Goal: Transaction & Acquisition: Purchase product/service

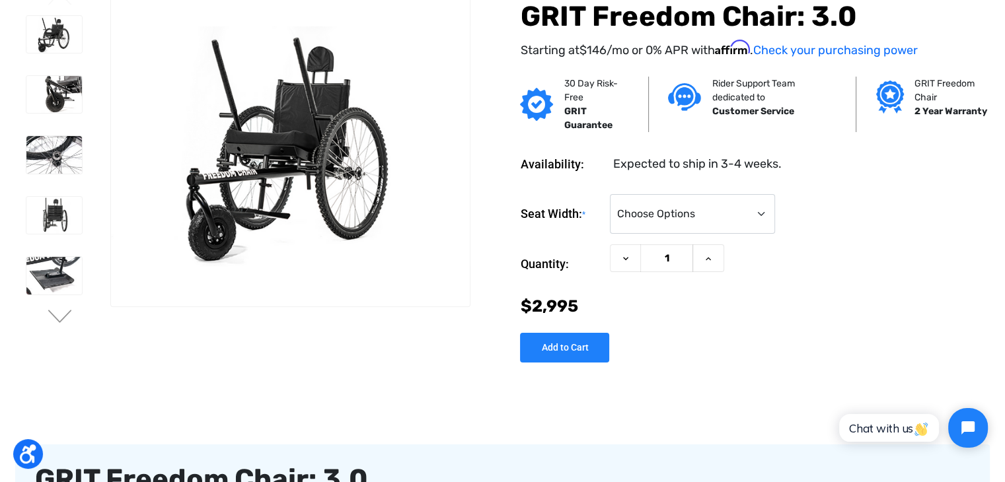
scroll to position [264, 0]
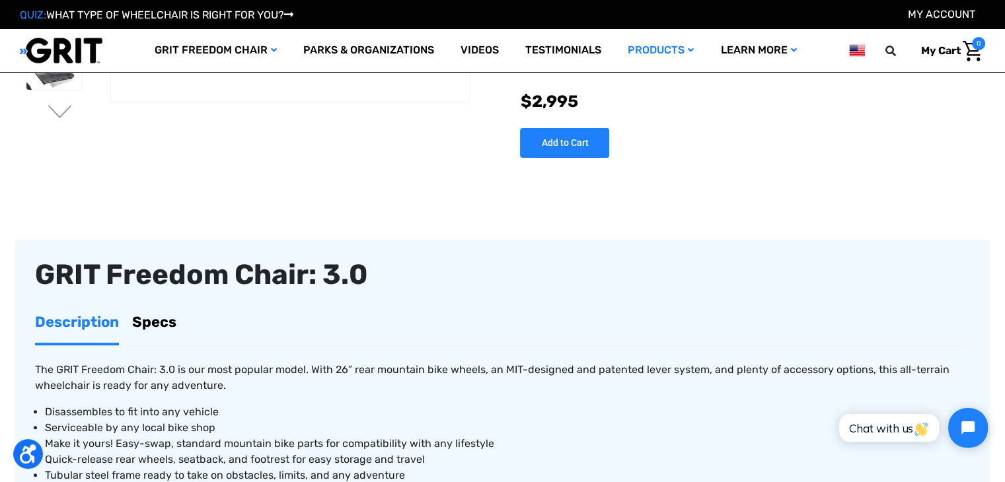
click at [161, 316] on link "Specs" at bounding box center [154, 322] width 44 height 42
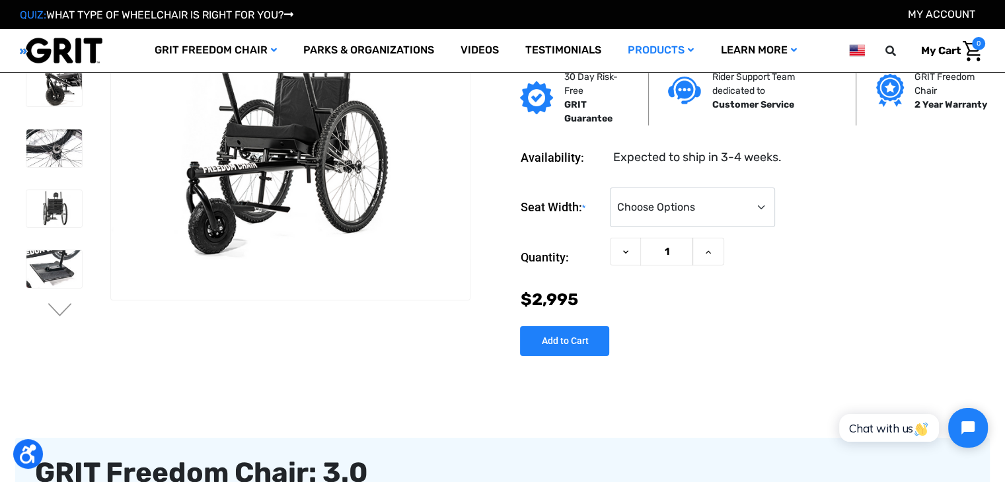
scroll to position [0, 0]
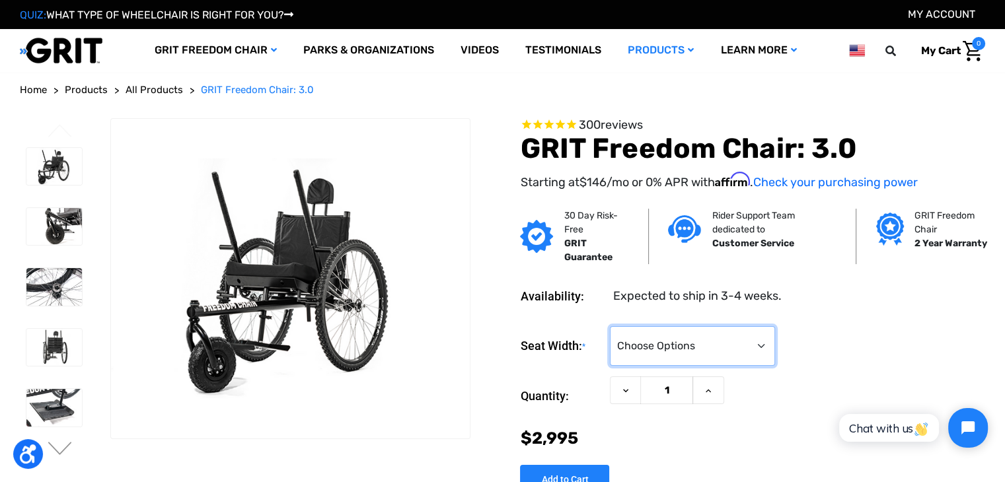
click at [753, 343] on select "Choose Options 16" 18" 20"" at bounding box center [692, 346] width 165 height 40
click at [610, 326] on select "Choose Options 16" 18" 20"" at bounding box center [692, 346] width 165 height 40
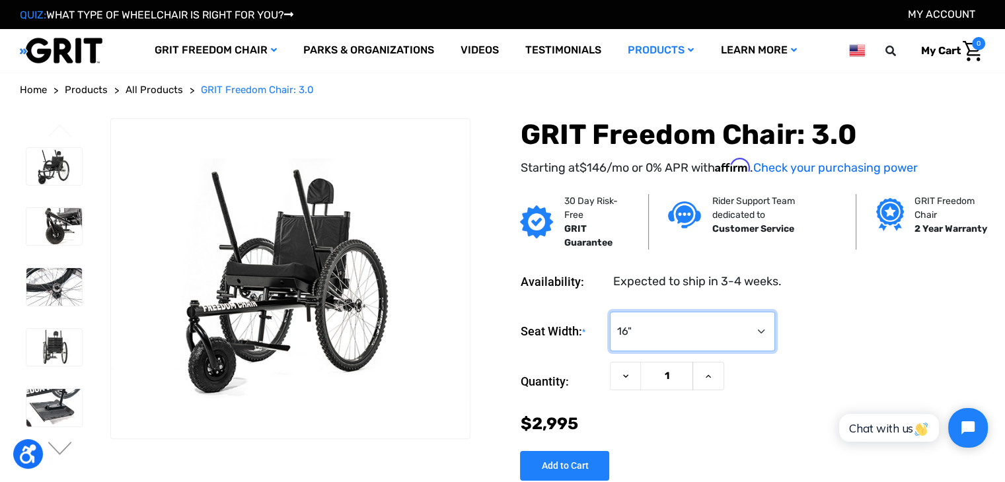
click at [732, 345] on select "Choose Options 16" 18" 20"" at bounding box center [692, 332] width 165 height 40
click at [610, 312] on select "Choose Options 16" 18" 20"" at bounding box center [692, 332] width 165 height 40
click at [862, 334] on div "Seat Width: * Choose Options 16" 18" 20"" at bounding box center [752, 332] width 465 height 40
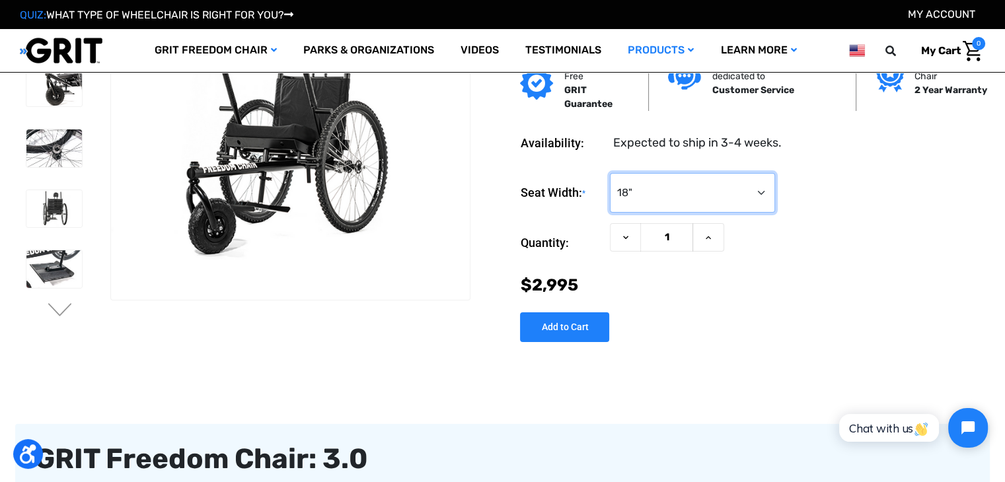
click at [702, 188] on select "Choose Options 16" 18" 20"" at bounding box center [692, 193] width 165 height 40
select select "326"
click at [610, 173] on select "Choose Options 16" 18" 20"" at bounding box center [692, 193] width 165 height 40
click at [912, 252] on div "Quantity: Decrease Quantity of GRIT Freedom Chair: 3.0 1 Increase Quantity of G…" at bounding box center [752, 243] width 465 height 40
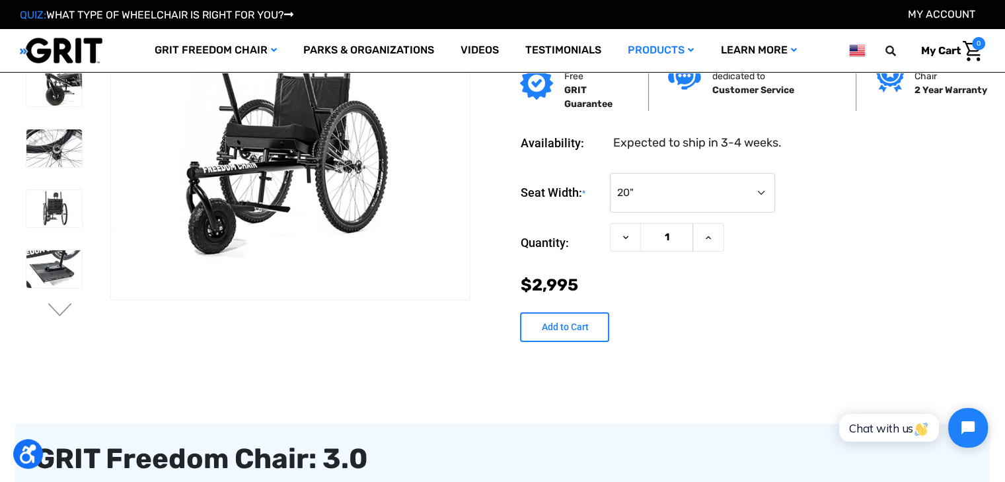
click at [558, 326] on input "Add to Cart" at bounding box center [564, 328] width 89 height 30
type input "Add to Cart"
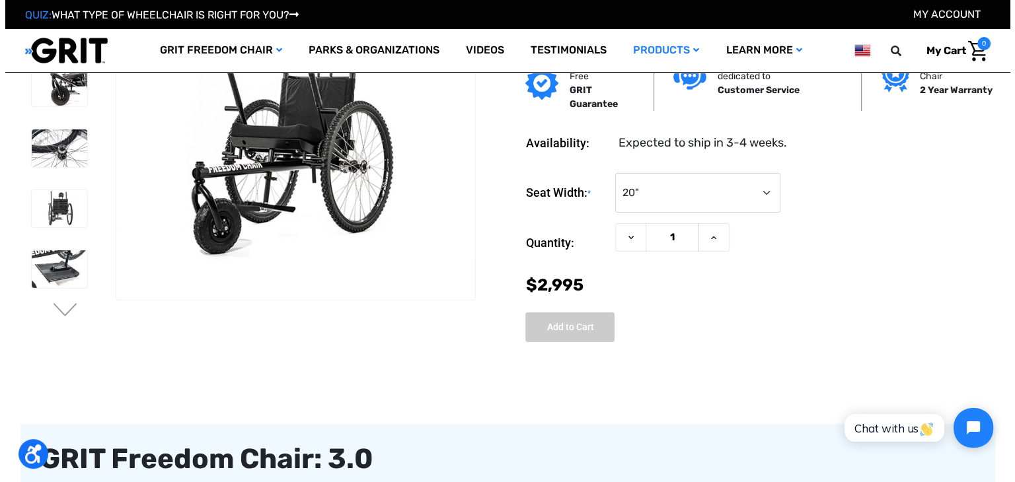
scroll to position [67, 0]
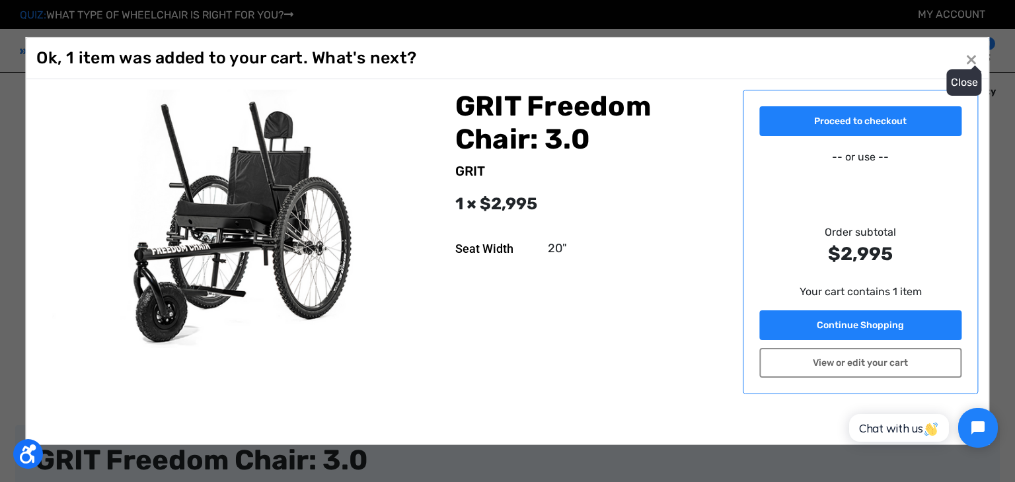
click at [971, 59] on button "Close ×" at bounding box center [971, 58] width 21 height 21
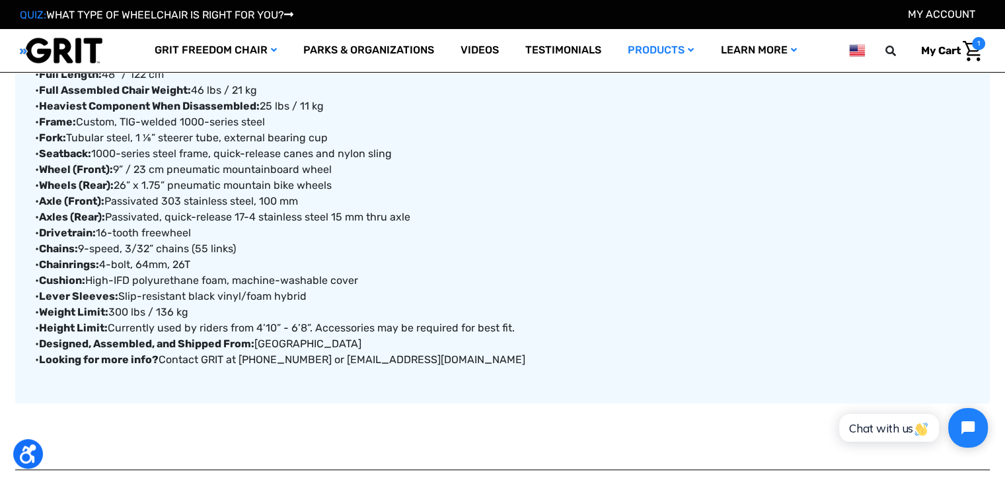
scroll to position [462, 0]
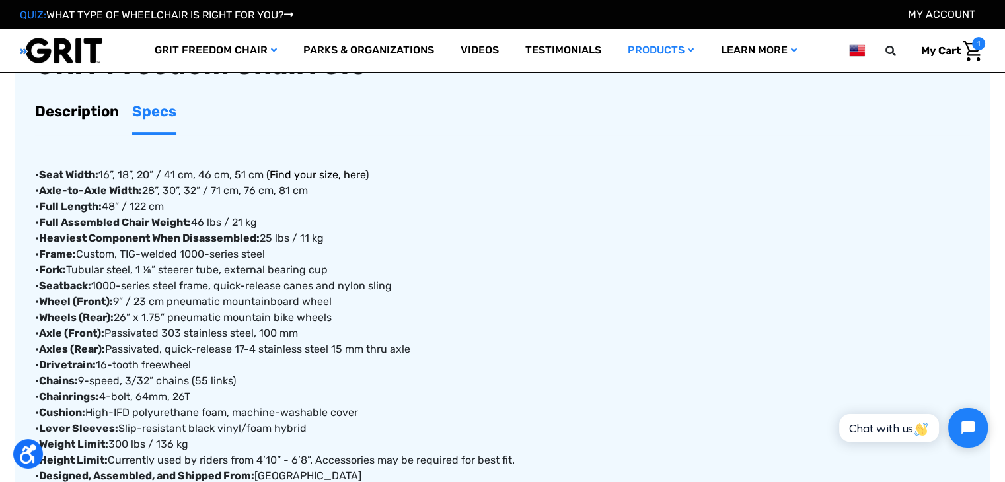
click at [341, 172] on link "Find your size, here" at bounding box center [318, 174] width 96 height 13
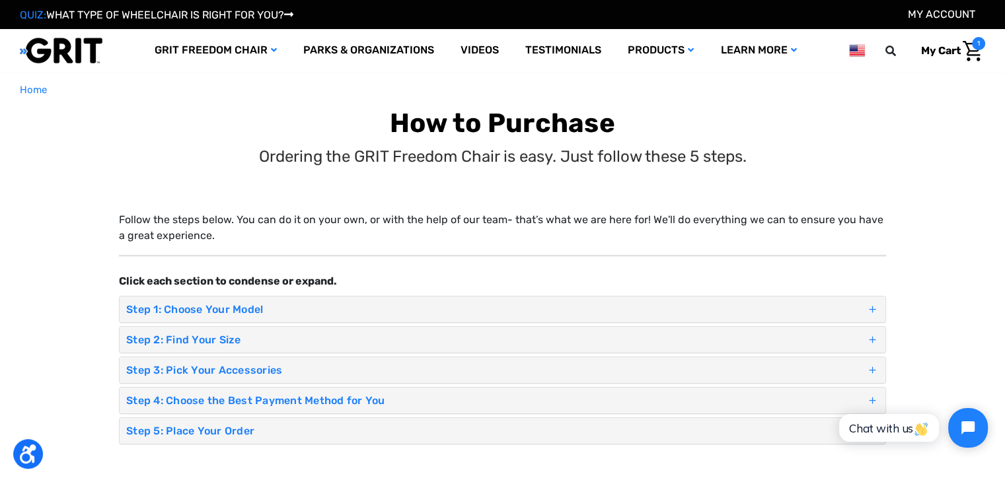
click at [209, 369] on h4 "Step 3: Pick Your Accessories" at bounding box center [496, 370] width 740 height 13
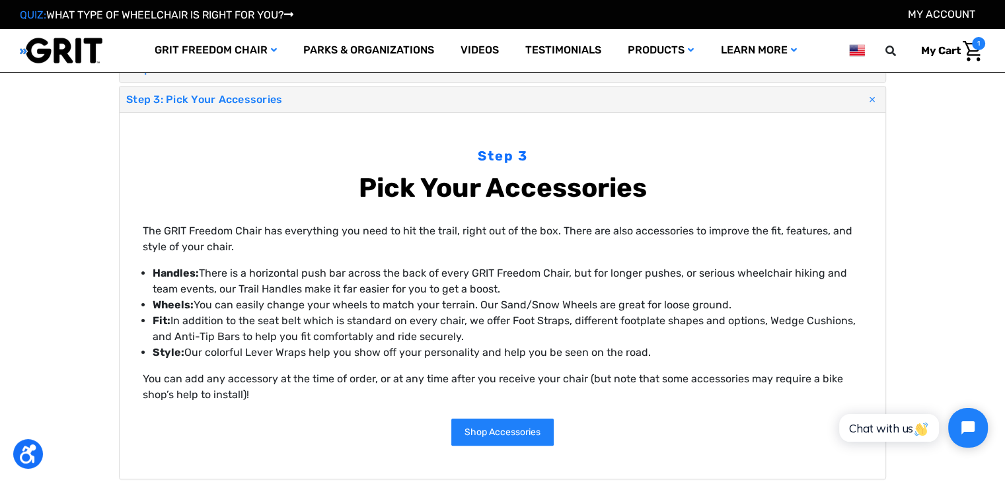
scroll to position [330, 0]
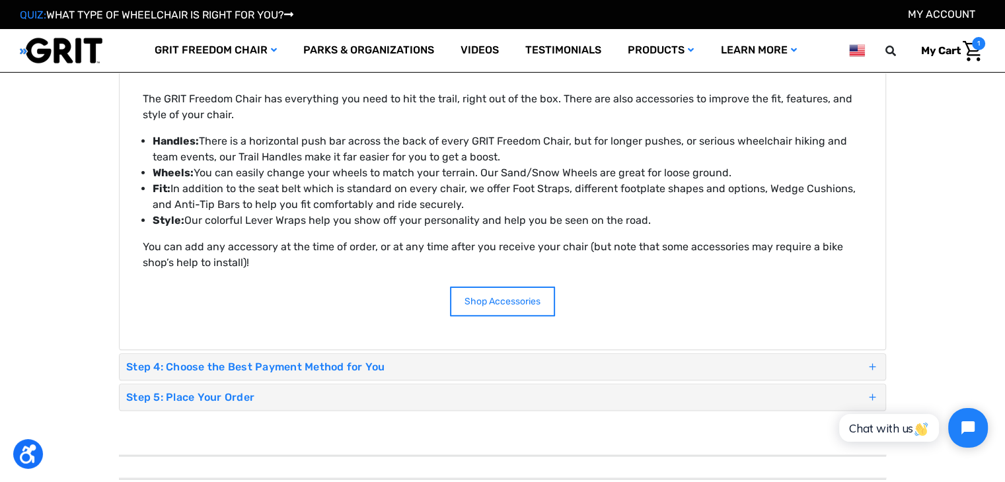
click at [490, 303] on link "Shop Accessories" at bounding box center [502, 302] width 105 height 30
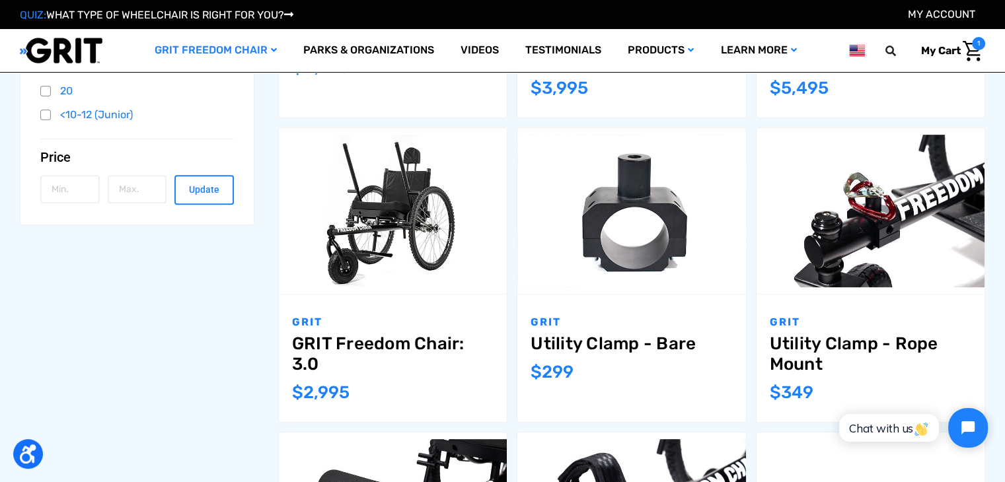
scroll to position [198, 0]
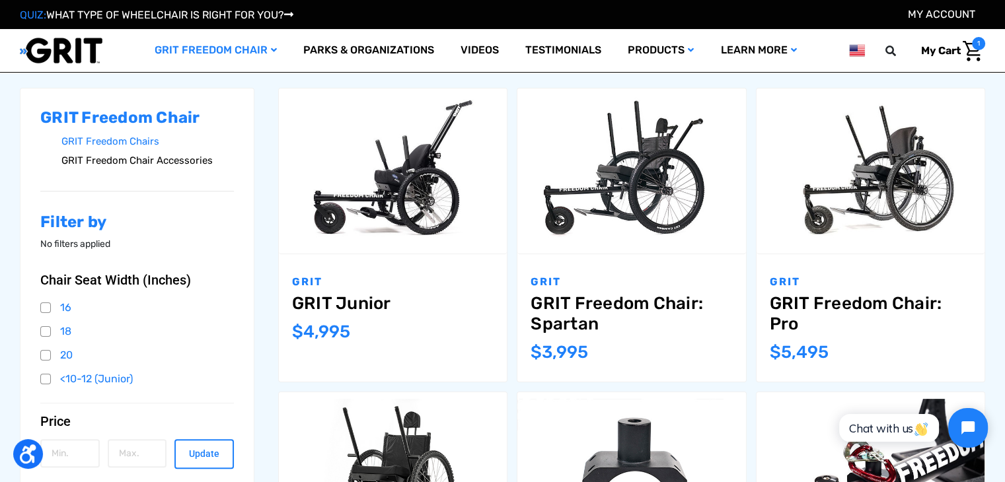
click at [131, 159] on link "GRIT Freedom Chair Accessories" at bounding box center [147, 160] width 172 height 19
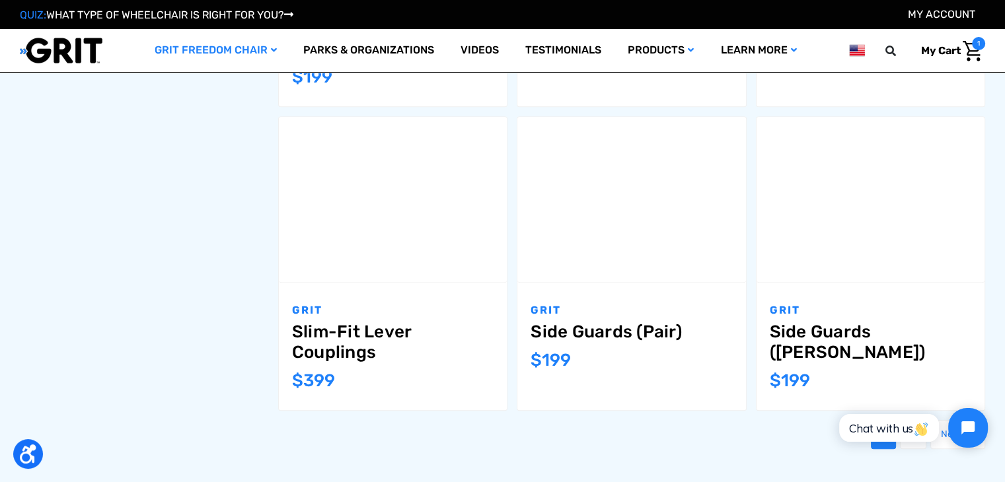
scroll to position [1520, 0]
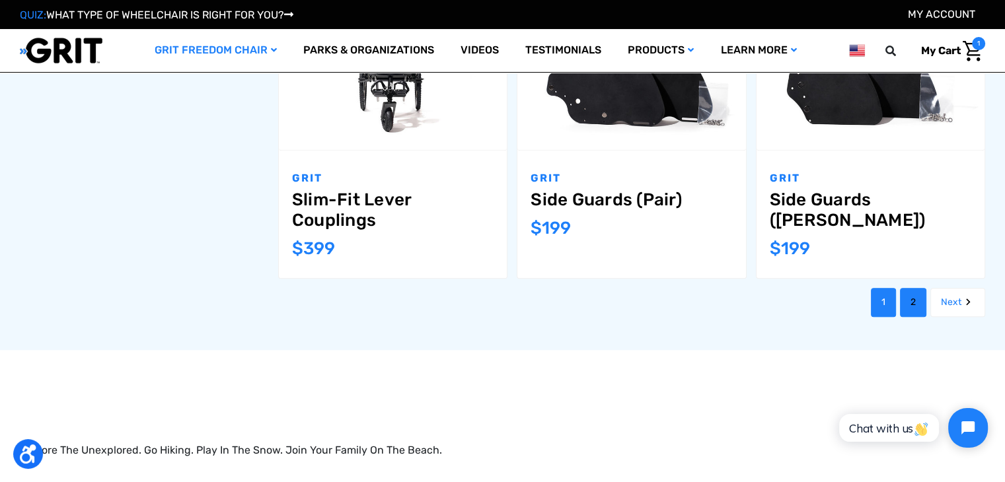
click at [910, 302] on link "2" at bounding box center [913, 302] width 26 height 29
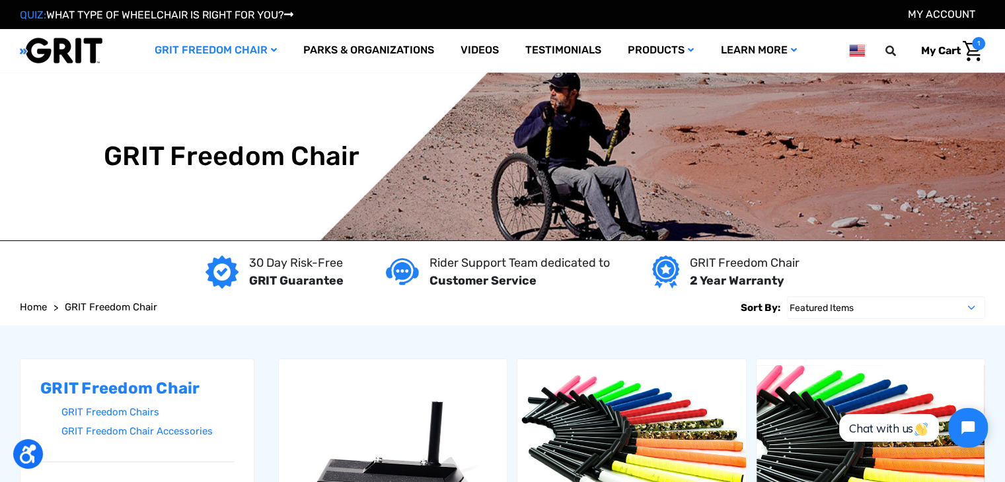
click at [95, 304] on span "GRIT Freedom Chair" at bounding box center [111, 307] width 92 height 12
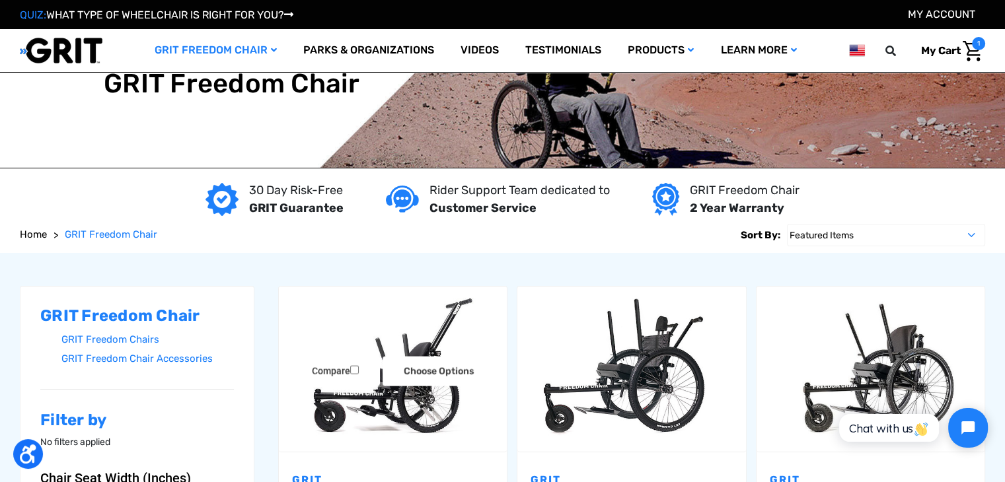
scroll to position [198, 0]
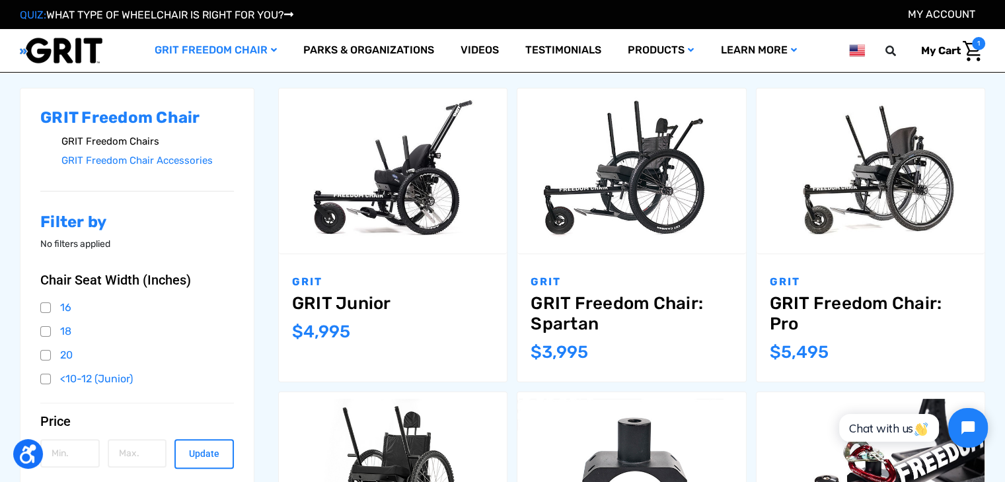
click at [109, 143] on link "GRIT Freedom Chairs" at bounding box center [147, 141] width 172 height 19
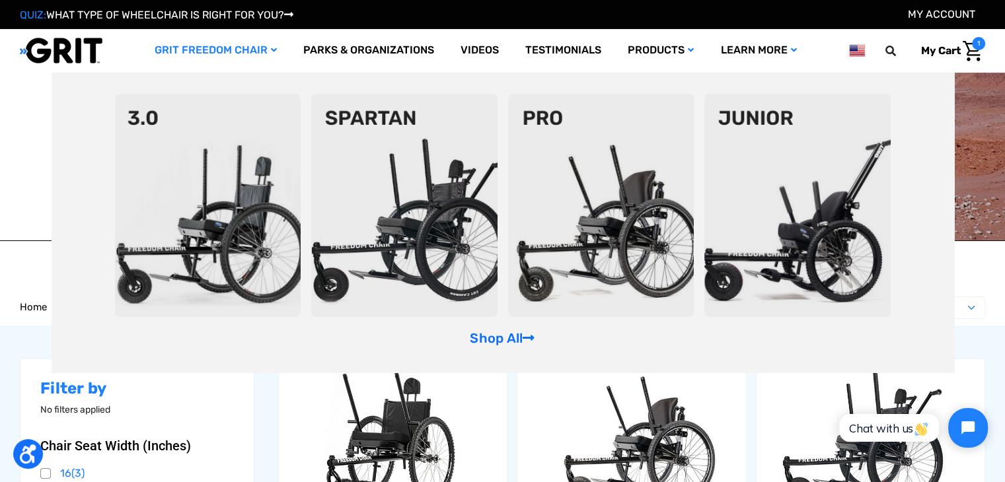
click at [209, 157] on img at bounding box center [208, 205] width 186 height 223
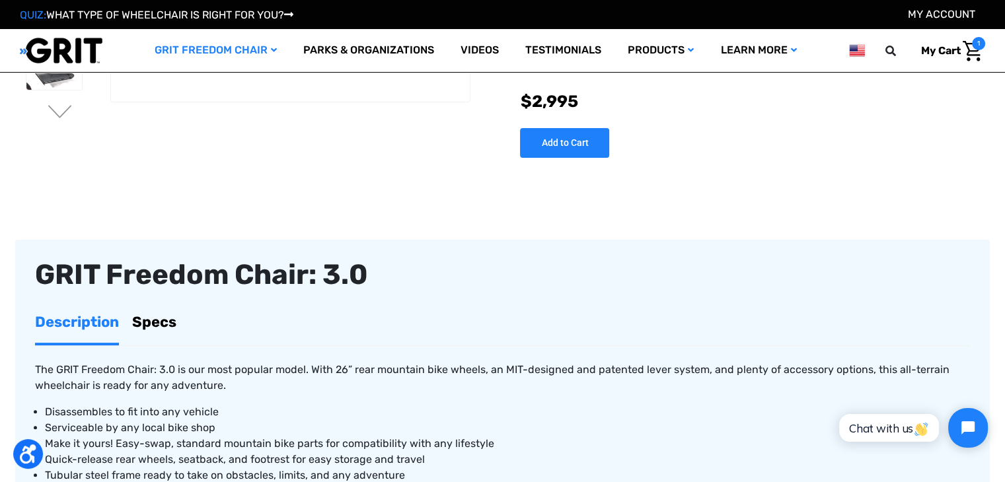
scroll to position [462, 0]
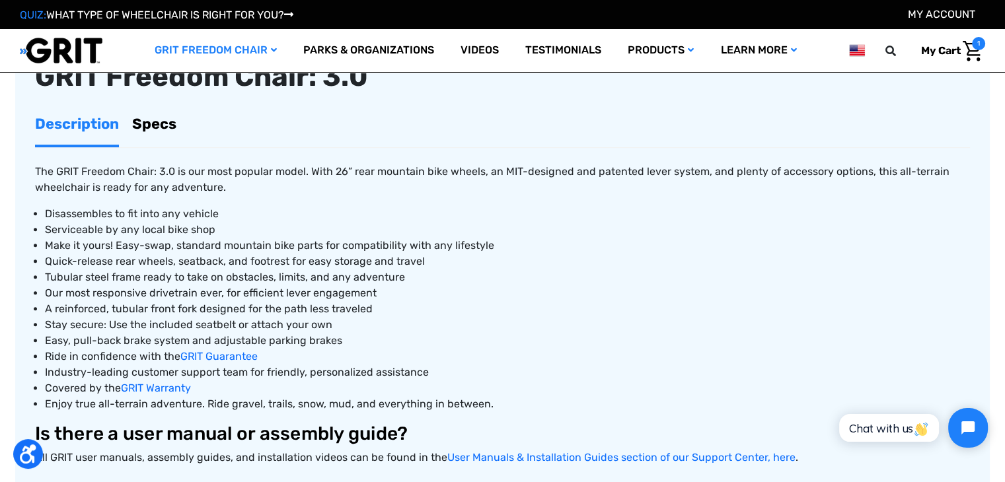
click at [145, 128] on link "Specs" at bounding box center [154, 124] width 44 height 42
